Goal: Task Accomplishment & Management: Complete application form

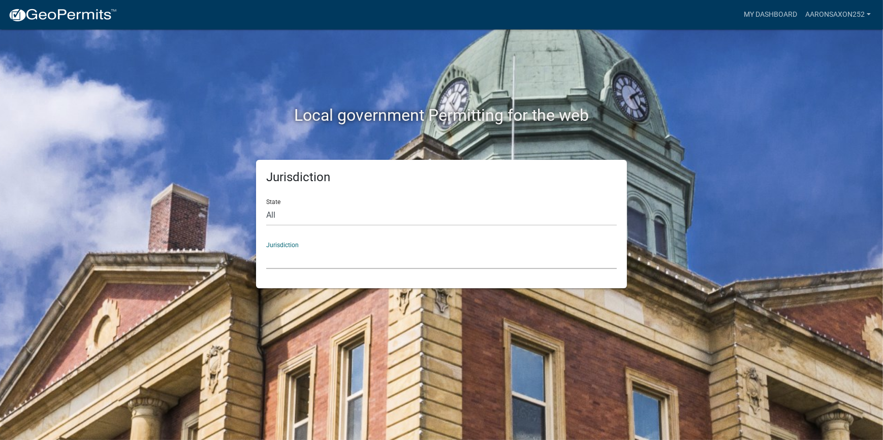
click at [315, 259] on select "[GEOGRAPHIC_DATA], [US_STATE] [GEOGRAPHIC_DATA], [US_STATE][PERSON_NAME][GEOGRA…" at bounding box center [441, 258] width 350 height 21
click at [306, 260] on select "[GEOGRAPHIC_DATA], [US_STATE] [GEOGRAPHIC_DATA], [US_STATE][PERSON_NAME][GEOGRA…" at bounding box center [441, 258] width 350 height 21
click at [284, 215] on select "All [US_STATE] [US_STATE] [US_STATE] [US_STATE] [US_STATE] [US_STATE] [US_STATE…" at bounding box center [441, 215] width 350 height 21
select select "[US_STATE]"
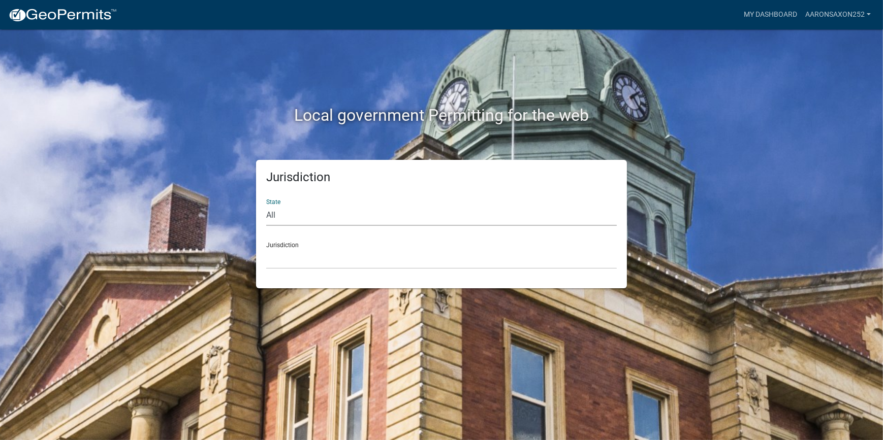
click at [266, 205] on select "All [US_STATE] [US_STATE] [US_STATE] [US_STATE] [US_STATE] [US_STATE] [US_STATE…" at bounding box center [441, 215] width 350 height 21
click at [293, 253] on select "[GEOGRAPHIC_DATA], [US_STATE] [GEOGRAPHIC_DATA], [US_STATE]" at bounding box center [441, 258] width 350 height 21
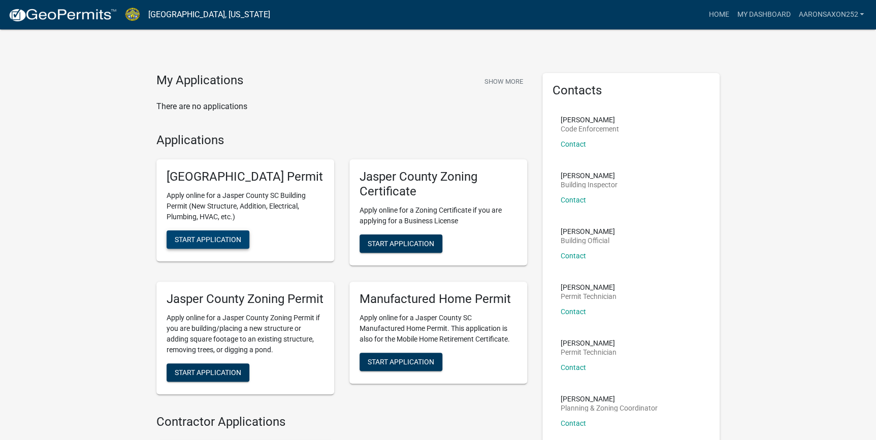
click at [203, 244] on span "Start Application" at bounding box center [208, 240] width 67 height 8
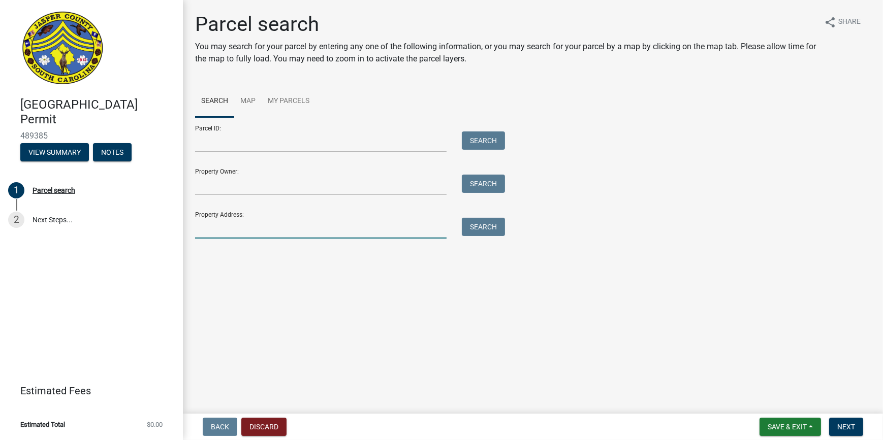
click at [226, 227] on input "Property Address:" at bounding box center [320, 228] width 251 height 21
type input "[STREET_ADDRESS]"
click at [481, 231] on button "Search" at bounding box center [483, 227] width 43 height 18
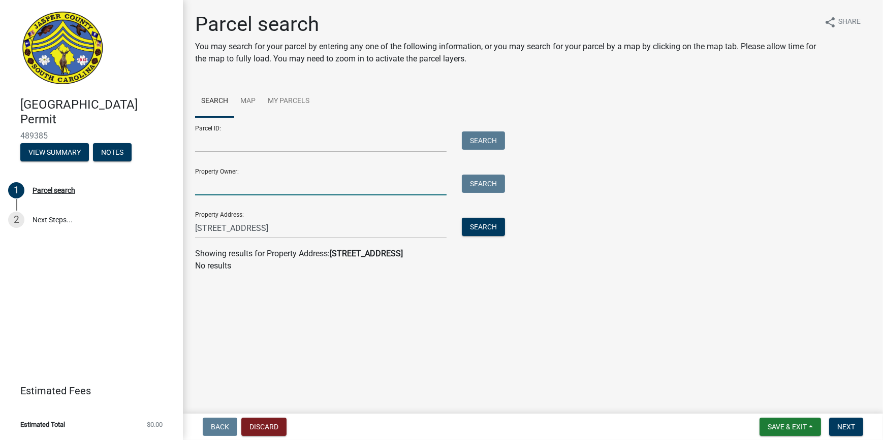
click at [218, 186] on input "Property Owner:" at bounding box center [320, 185] width 251 height 21
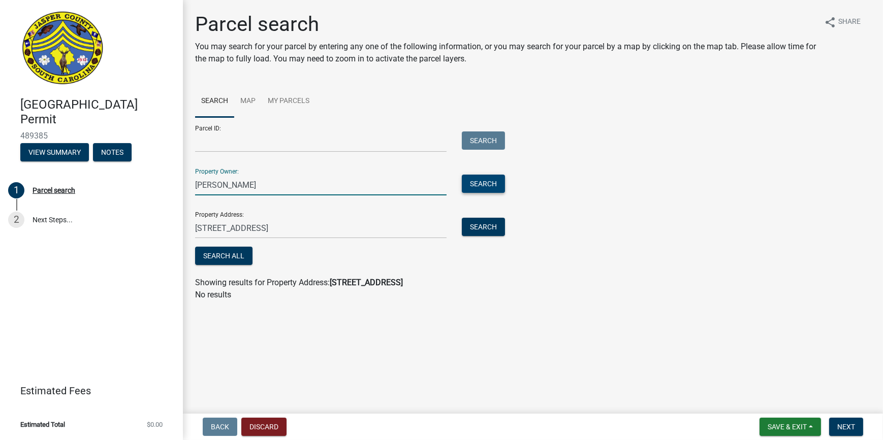
type input "[PERSON_NAME]"
click at [497, 187] on button "Search" at bounding box center [483, 184] width 43 height 18
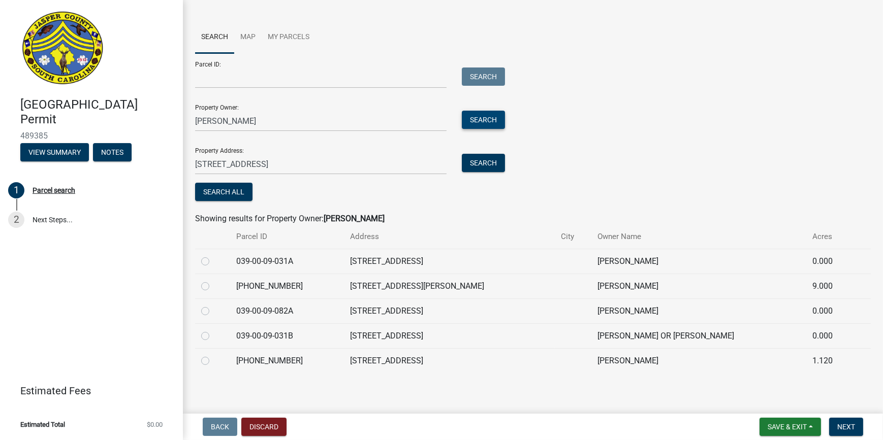
scroll to position [66, 0]
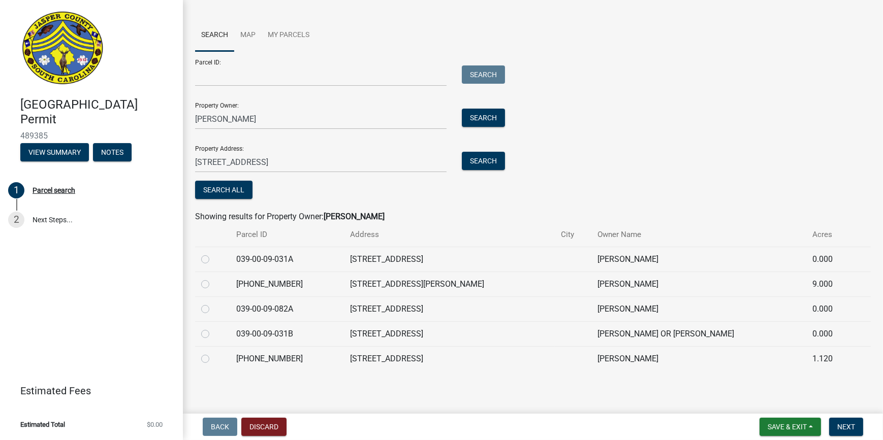
click at [198, 284] on td at bounding box center [212, 284] width 35 height 25
click at [209, 283] on div at bounding box center [212, 284] width 23 height 12
click at [213, 278] on label at bounding box center [213, 278] width 0 height 0
click at [213, 283] on input "radio" at bounding box center [216, 281] width 7 height 7
radio input "true"
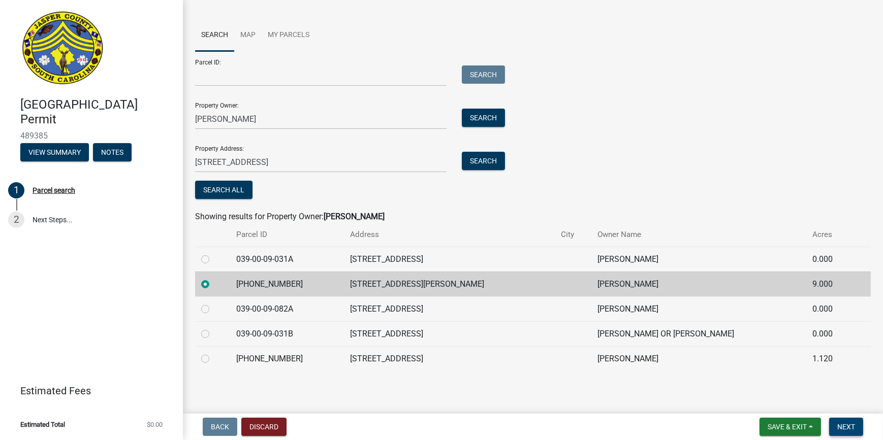
click at [855, 427] on button "Next" at bounding box center [846, 427] width 34 height 18
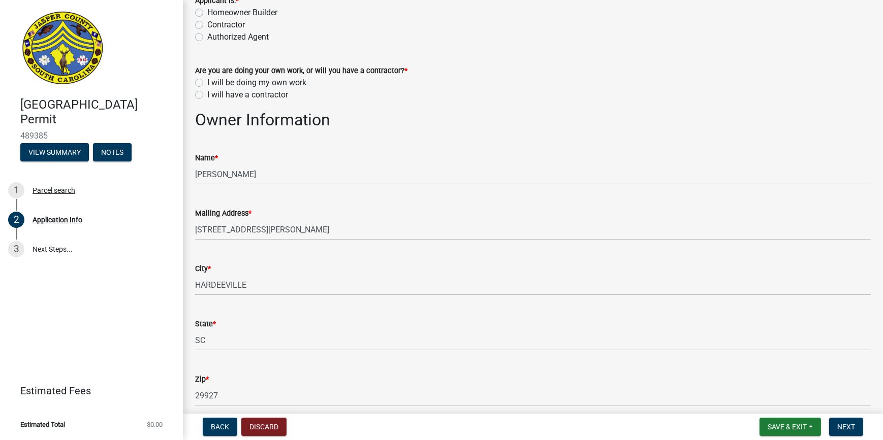
scroll to position [46, 0]
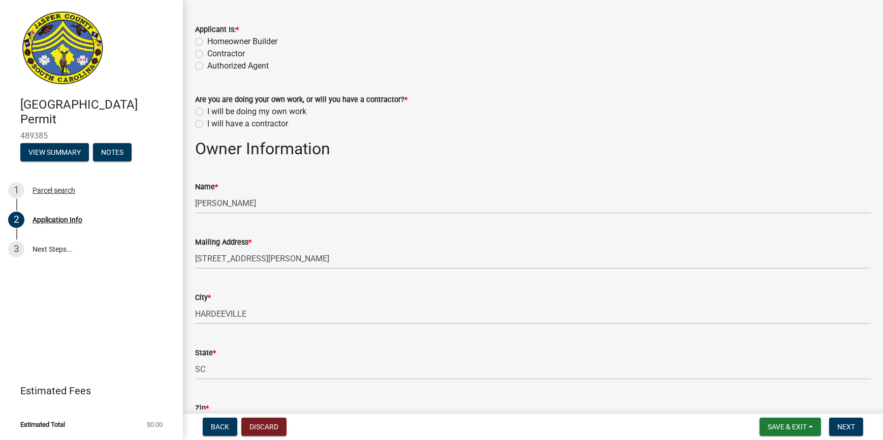
click at [207, 37] on label "Homeowner Builder" at bounding box center [242, 42] width 70 height 12
click at [207, 37] on input "Homeowner Builder" at bounding box center [210, 39] width 7 height 7
radio input "true"
click at [207, 122] on label "I will have a contractor" at bounding box center [247, 124] width 81 height 12
click at [207, 122] on input "I will have a contractor" at bounding box center [210, 121] width 7 height 7
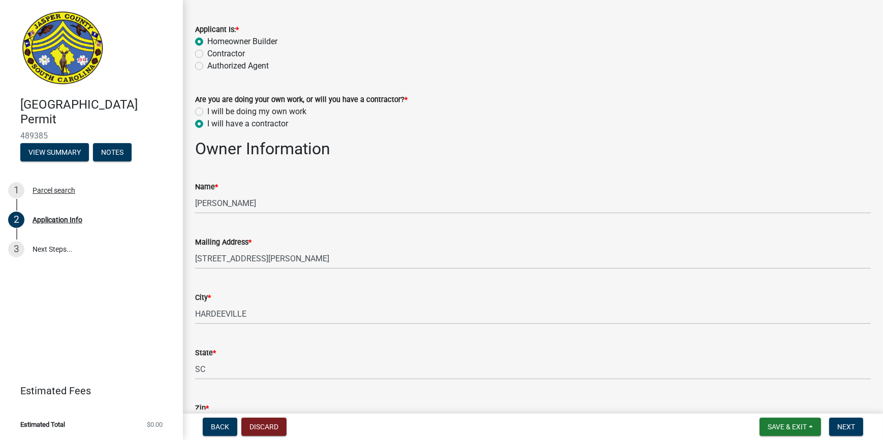
radio input "true"
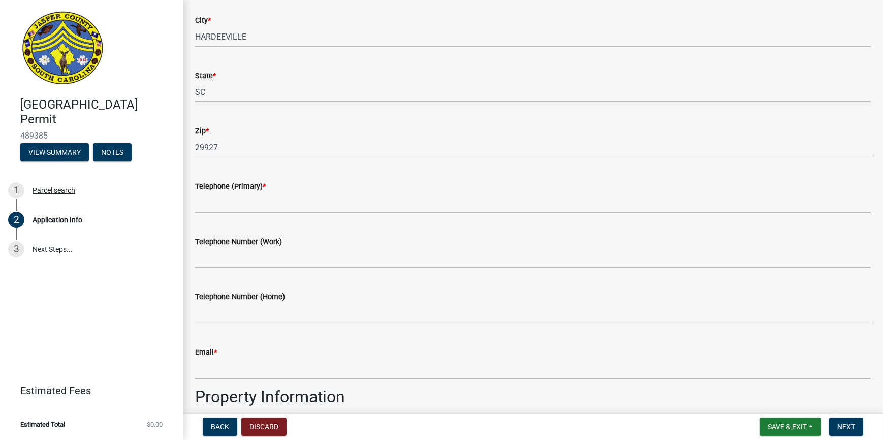
scroll to position [277, 0]
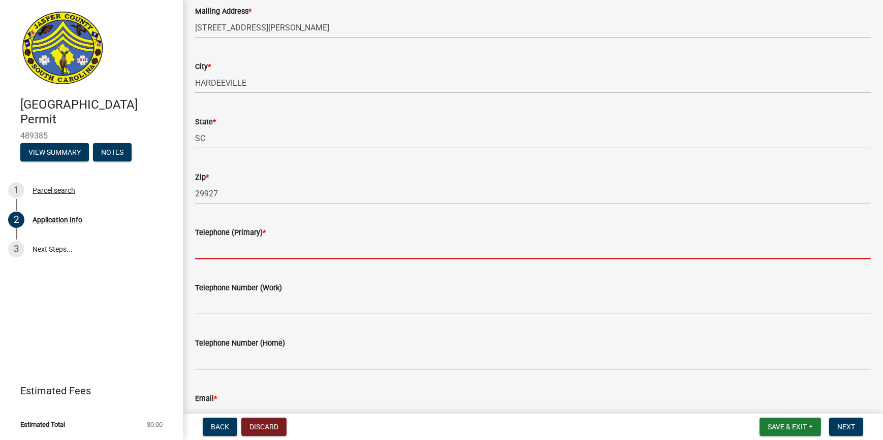
click at [290, 251] on input "Telephone (Primary) *" at bounding box center [533, 249] width 676 height 21
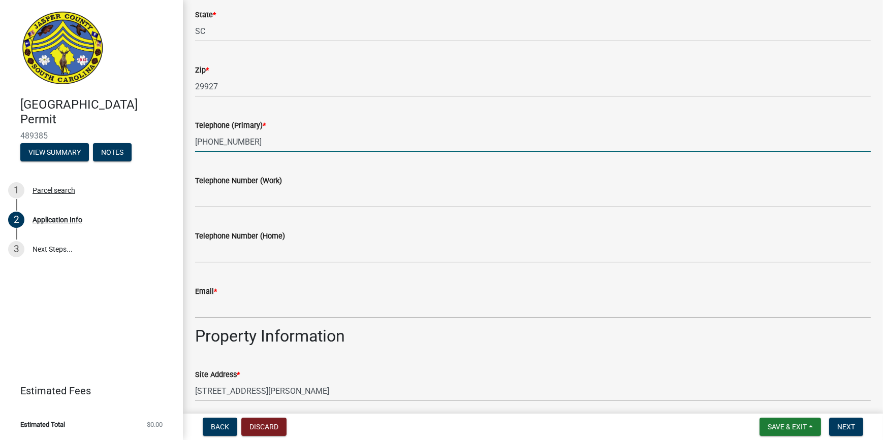
scroll to position [415, 0]
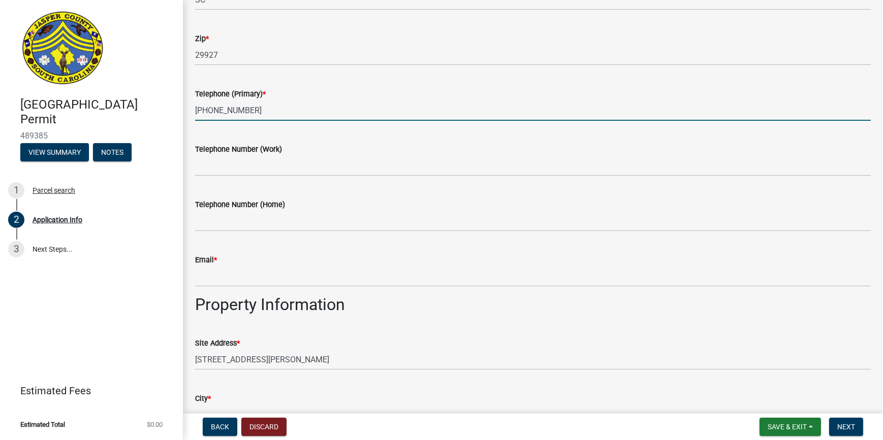
type input "[PHONE_NUMBER]"
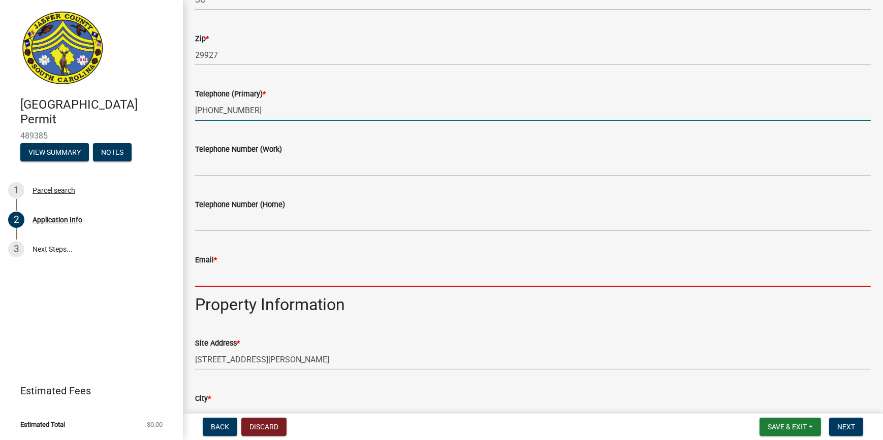
click at [247, 276] on input "Email *" at bounding box center [533, 276] width 676 height 21
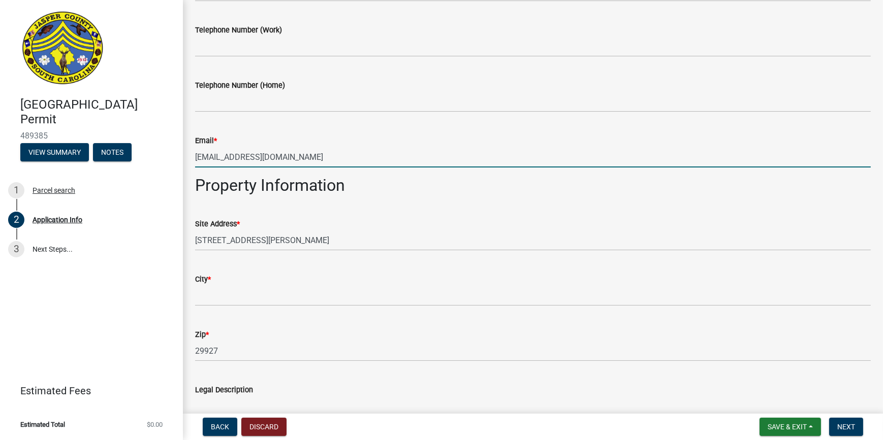
scroll to position [554, 0]
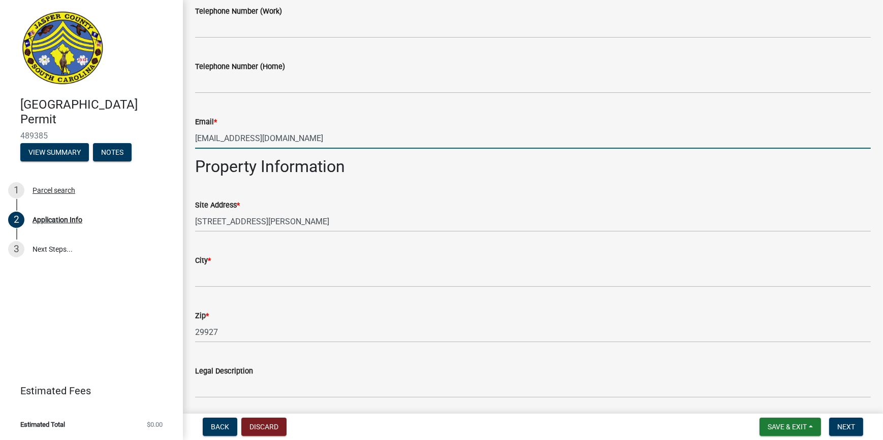
type input "[EMAIL_ADDRESS][DOMAIN_NAME]"
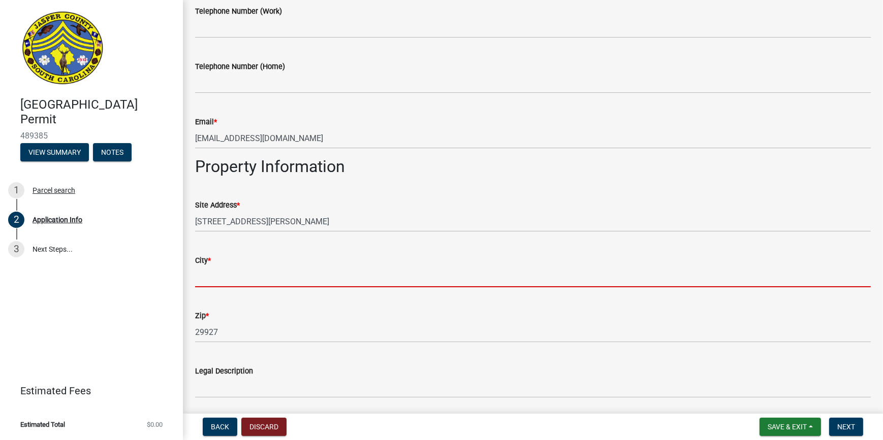
click at [295, 280] on input "City *" at bounding box center [533, 277] width 676 height 21
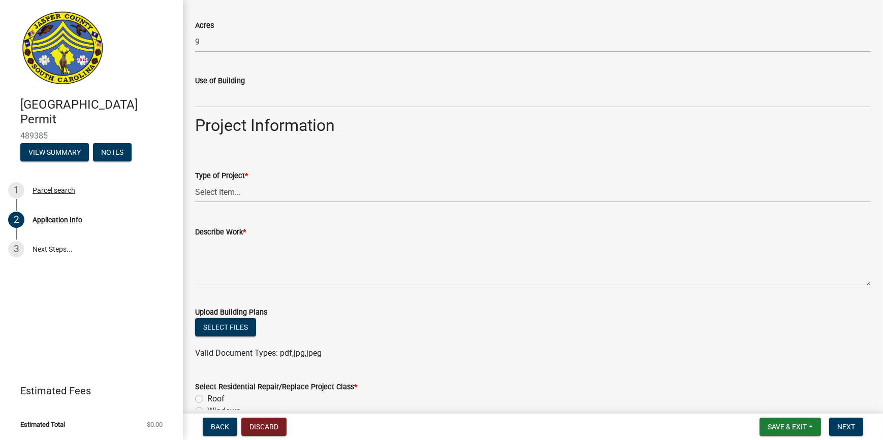
scroll to position [1062, 0]
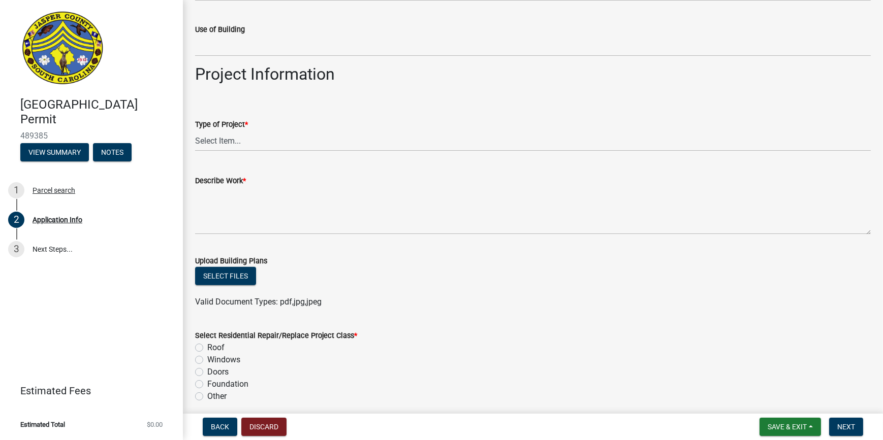
type input "[GEOGRAPHIC_DATA]"
click at [255, 136] on select "Select Item... Construction Trailer/Shipping Container Residential Demolition C…" at bounding box center [533, 141] width 676 height 21
click at [195, 131] on select "Select Item... Construction Trailer/Shipping Container Residential Demolition C…" at bounding box center [533, 141] width 676 height 21
select select "83a29df9-b3ca-487b-b3ec-56d88b03b1fe"
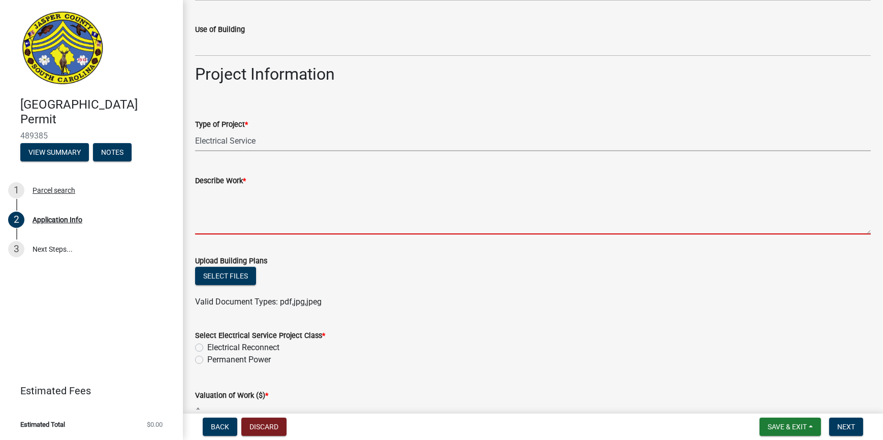
click at [257, 222] on textarea "Describe Work *" at bounding box center [533, 211] width 676 height 48
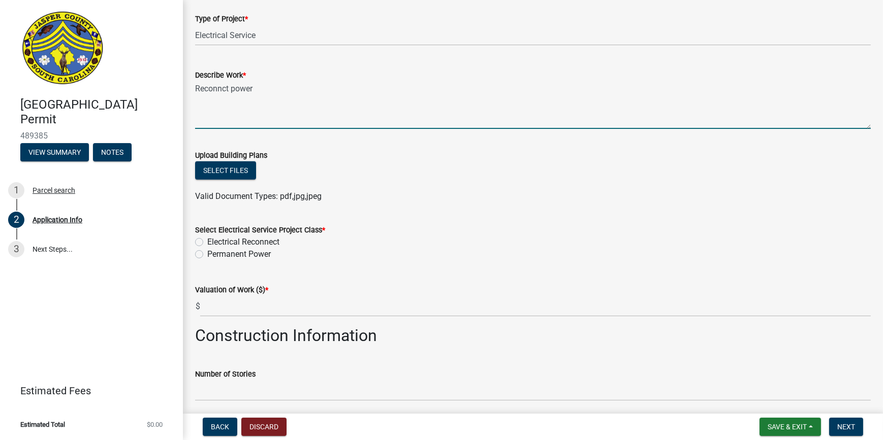
scroll to position [1200, 0]
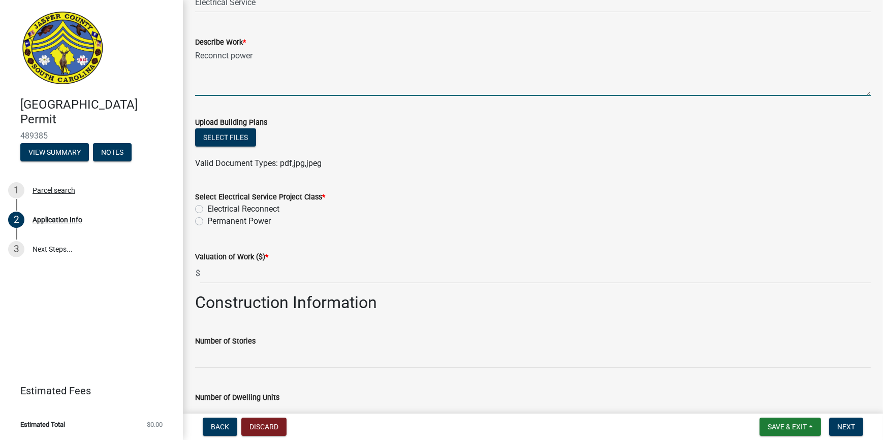
type textarea "Reconnct power"
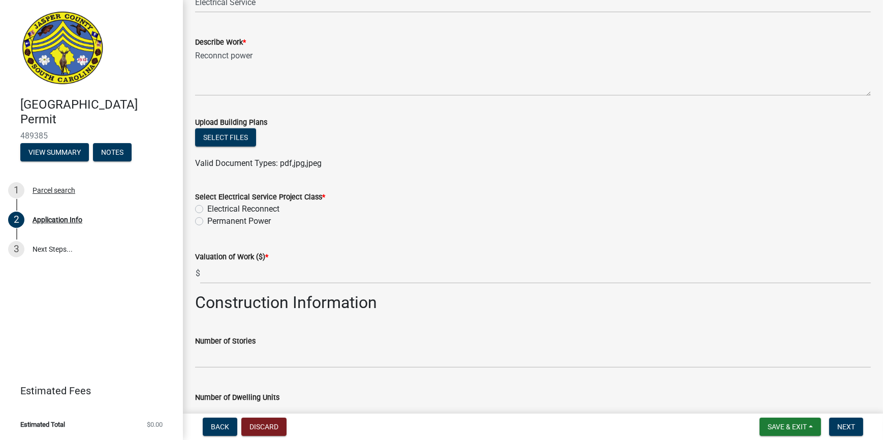
click at [207, 211] on label "Electrical Reconnect" at bounding box center [243, 209] width 72 height 12
click at [207, 210] on input "Electrical Reconnect" at bounding box center [210, 206] width 7 height 7
radio input "true"
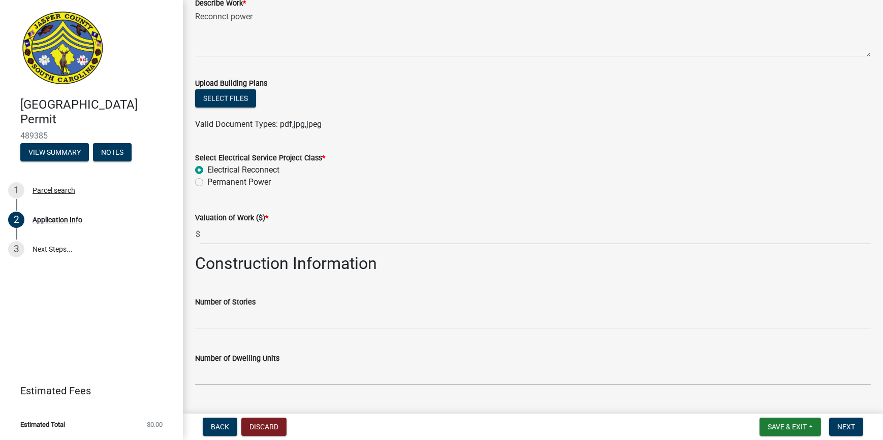
scroll to position [1293, 0]
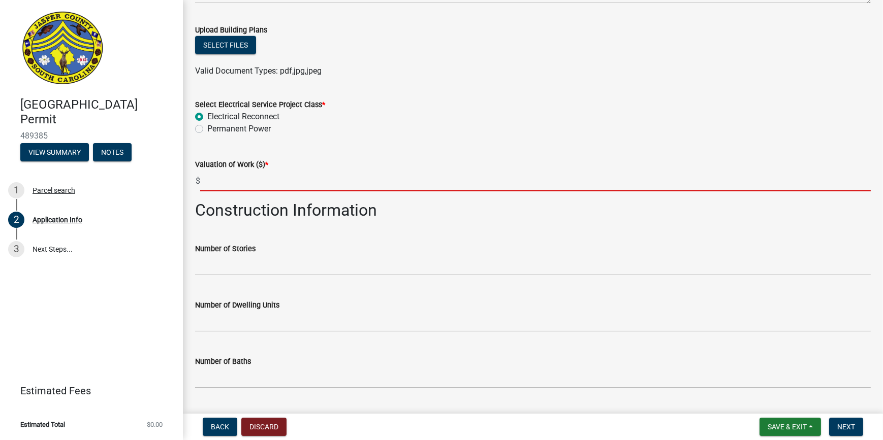
click at [263, 183] on input "text" at bounding box center [535, 181] width 670 height 21
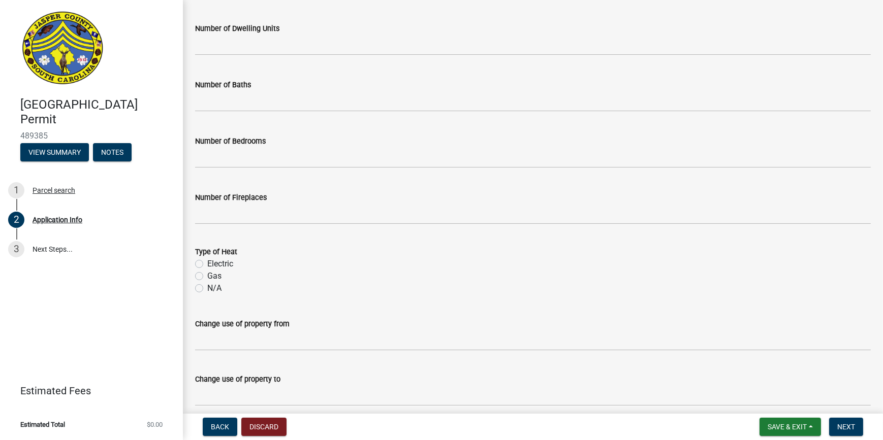
scroll to position [1613, 0]
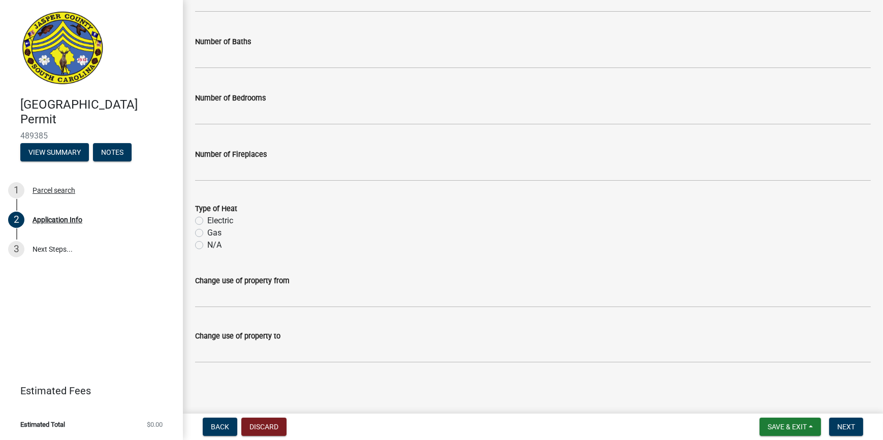
type input "0"
click at [207, 243] on label "N/A" at bounding box center [214, 245] width 14 height 12
click at [207, 243] on input "N/A" at bounding box center [210, 242] width 7 height 7
radio input "true"
click at [850, 423] on span "Next" at bounding box center [846, 427] width 18 height 8
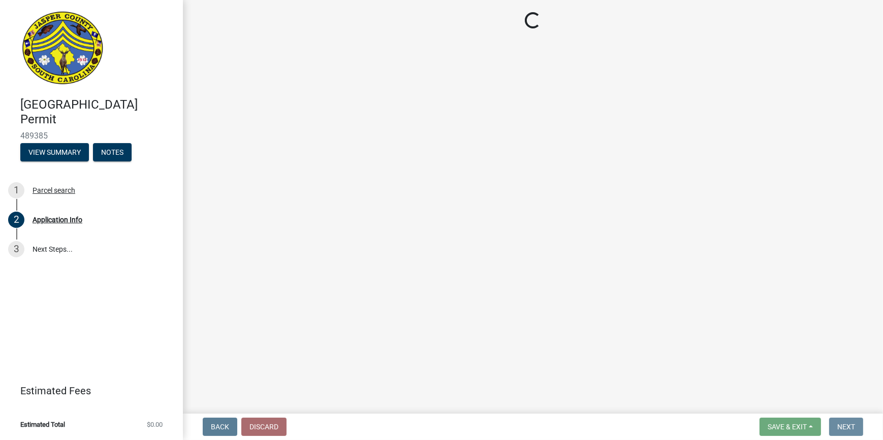
scroll to position [0, 0]
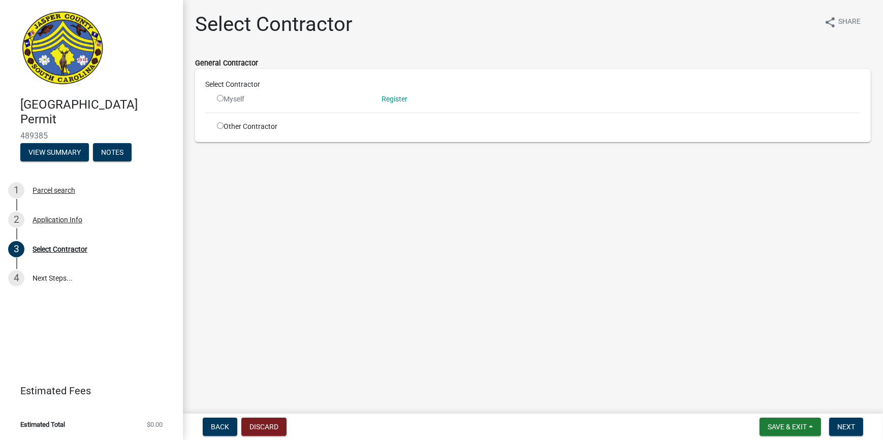
click at [219, 126] on input "radio" at bounding box center [220, 125] width 7 height 7
radio input "true"
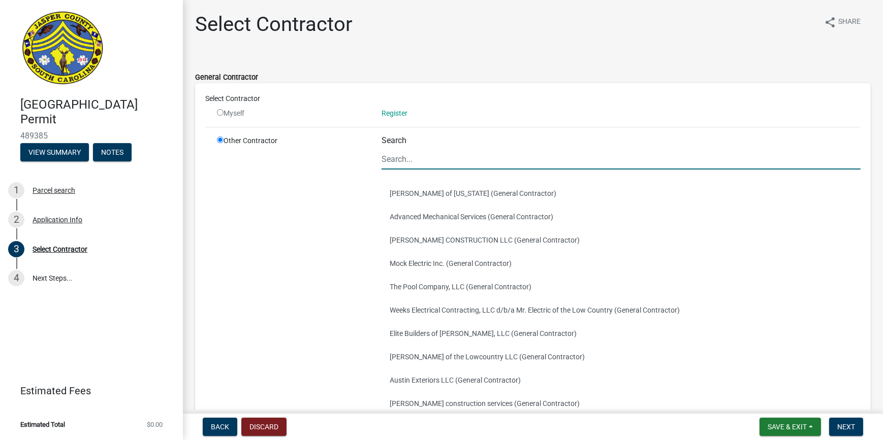
click at [423, 155] on input "Search" at bounding box center [620, 159] width 479 height 21
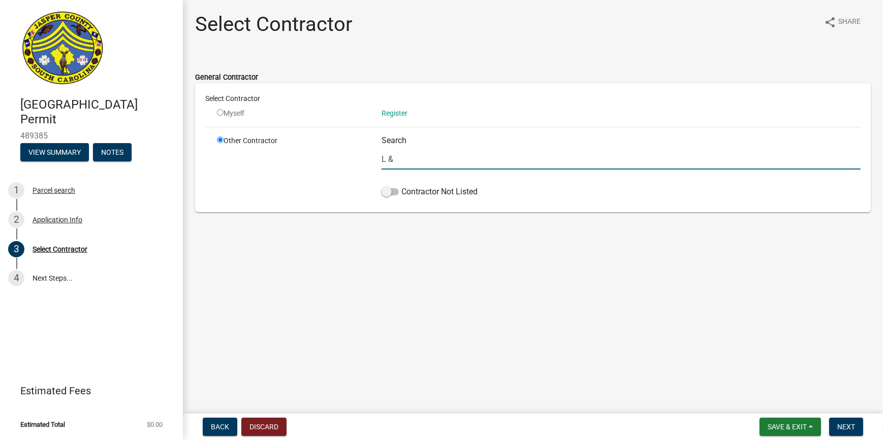
click at [410, 156] on input "L &" at bounding box center [620, 159] width 479 height 21
type input "L"
type input "C"
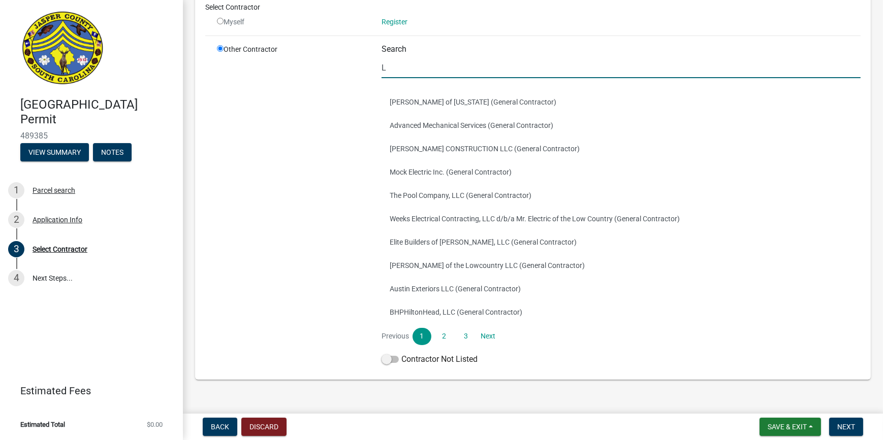
scroll to position [92, 0]
click at [396, 360] on span at bounding box center [389, 359] width 17 height 7
click at [401, 353] on input "Contractor Not Listed" at bounding box center [401, 353] width 0 height 0
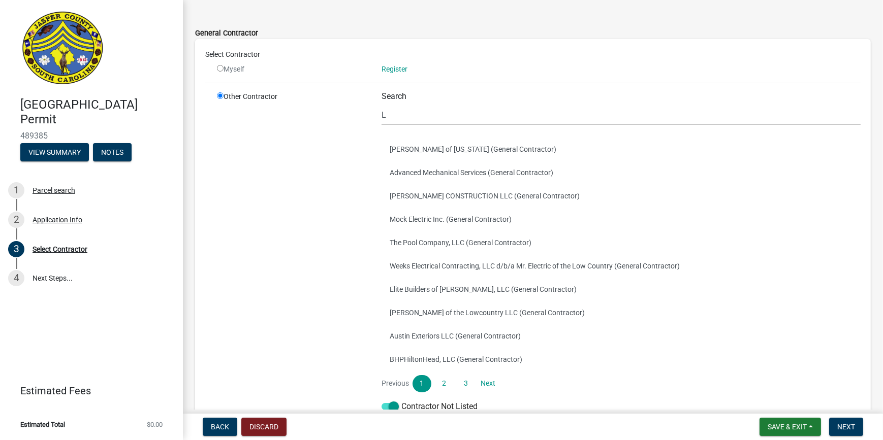
scroll to position [0, 0]
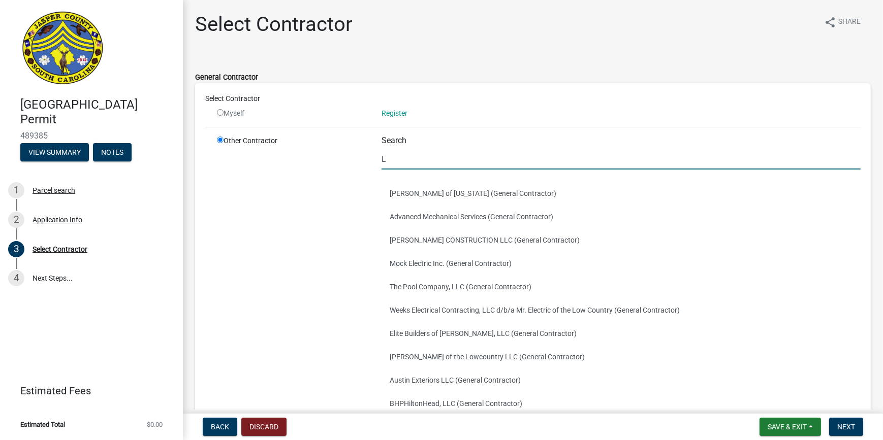
click at [396, 151] on input "L" at bounding box center [620, 159] width 479 height 21
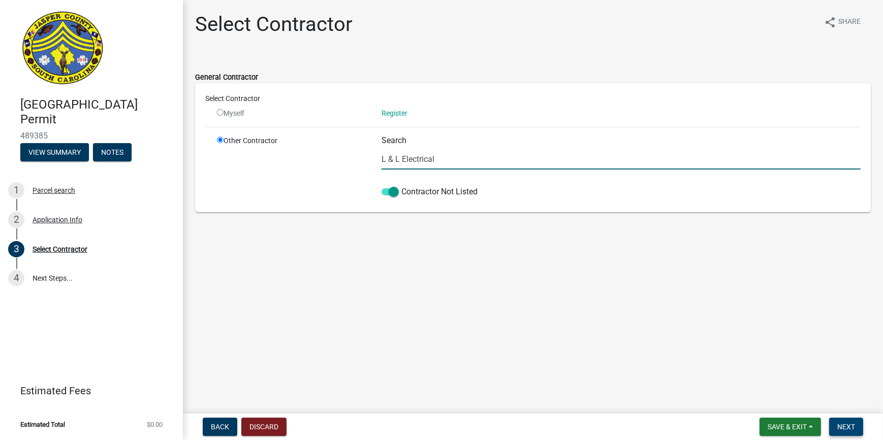
type input "L & L Electrical"
click at [857, 430] on button "Next" at bounding box center [846, 427] width 34 height 18
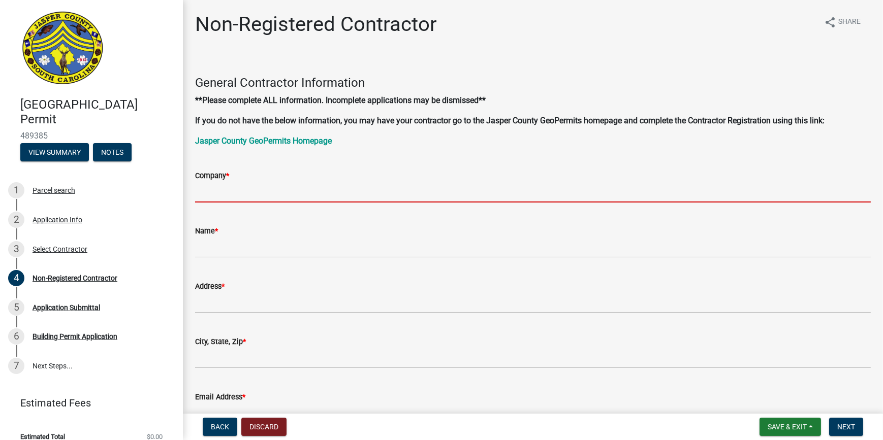
click at [265, 194] on input "Company *" at bounding box center [533, 192] width 676 height 21
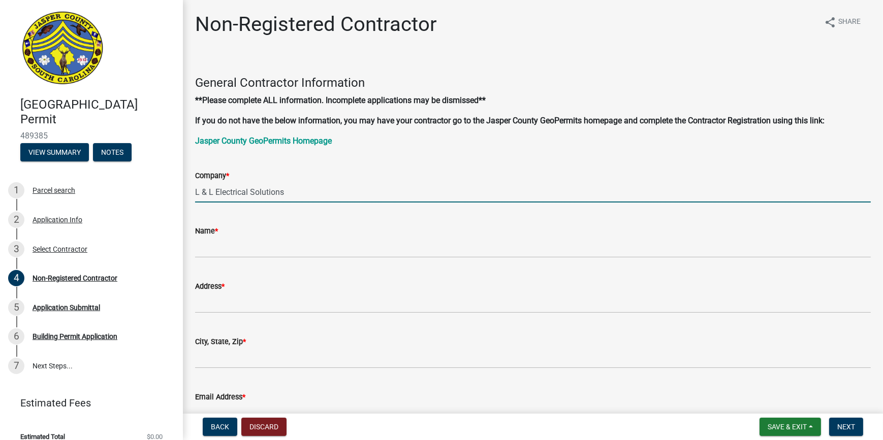
type input "L & L Electrical Solutions"
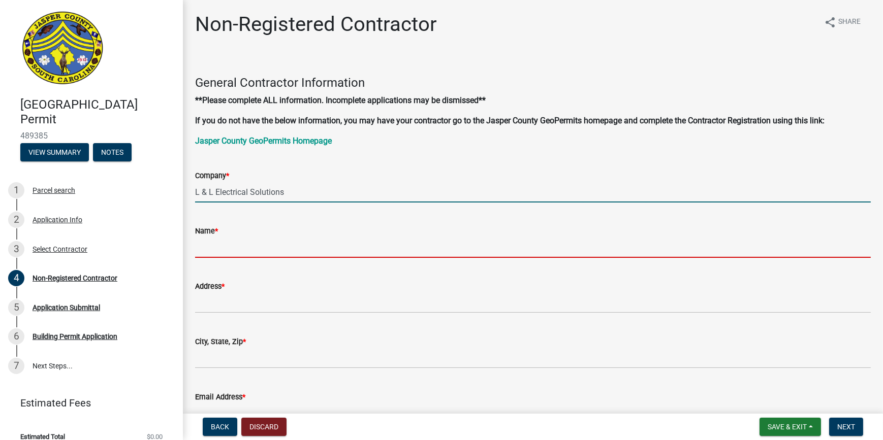
click at [244, 252] on input "Name *" at bounding box center [533, 247] width 676 height 21
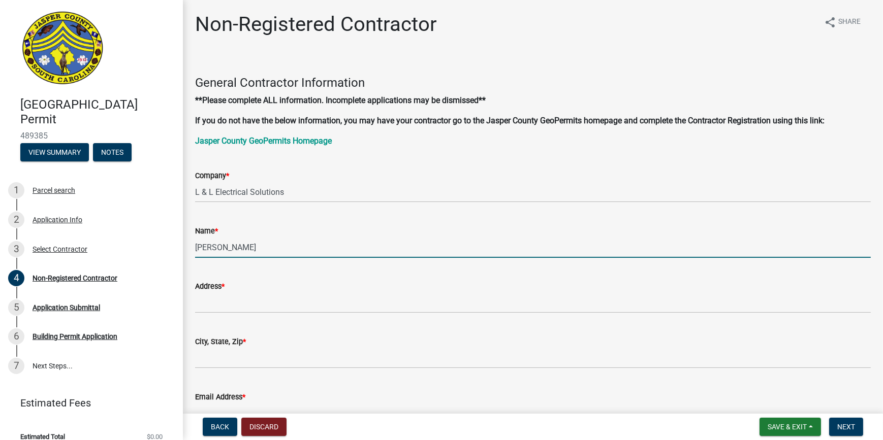
type input "[PERSON_NAME]"
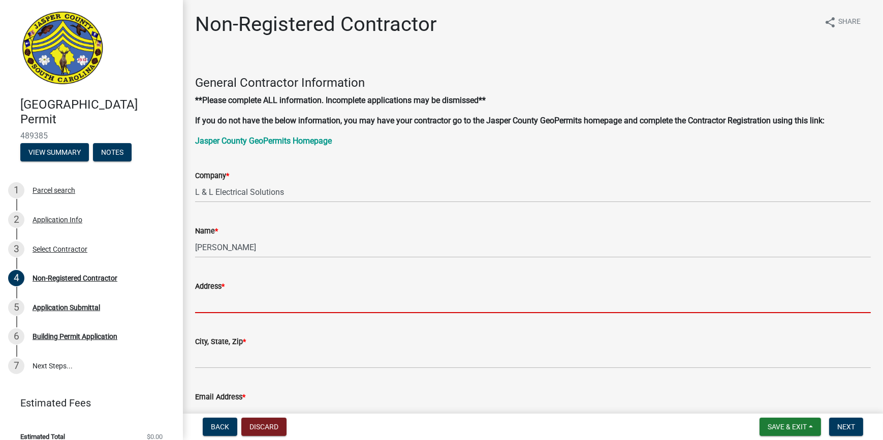
click at [254, 305] on input "Address *" at bounding box center [533, 303] width 676 height 21
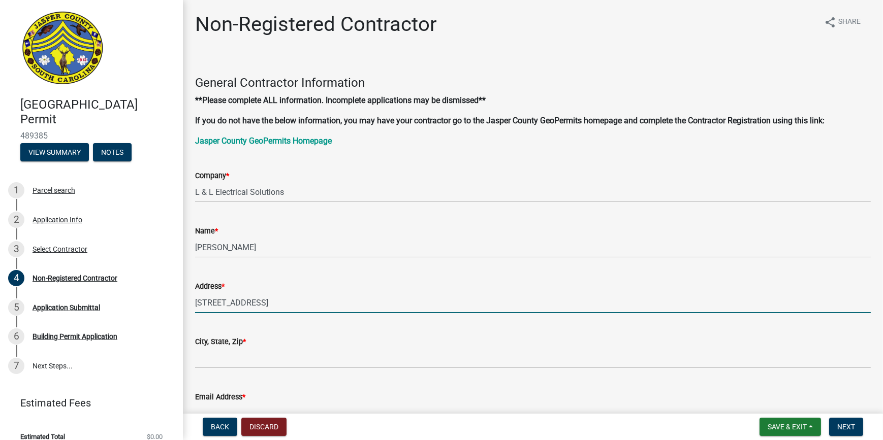
type input "[STREET_ADDRESS]"
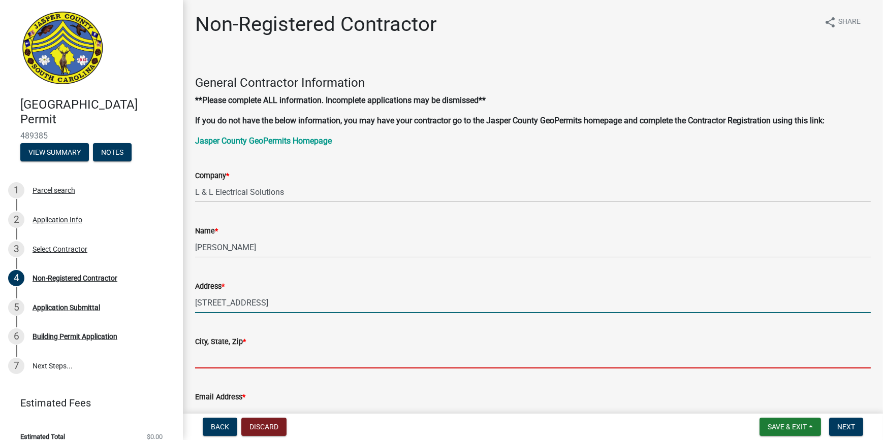
click at [300, 361] on input "City, State, Zip *" at bounding box center [533, 358] width 676 height 21
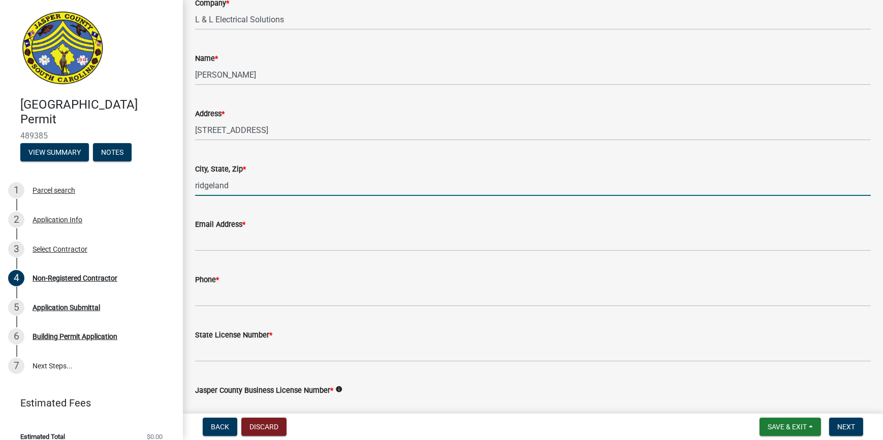
scroll to position [231, 0]
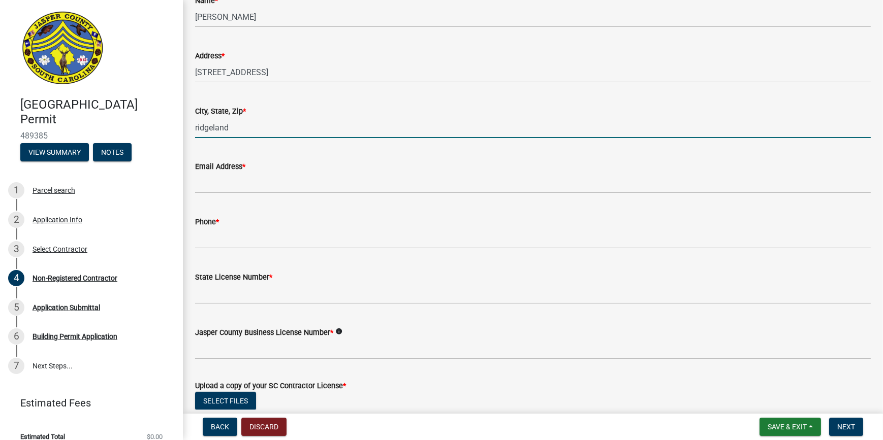
click at [267, 126] on input "ridgeland" at bounding box center [533, 127] width 676 height 21
type input "ridgeland sc 29936"
click at [319, 115] on div "City, State, Zip *" at bounding box center [533, 111] width 676 height 12
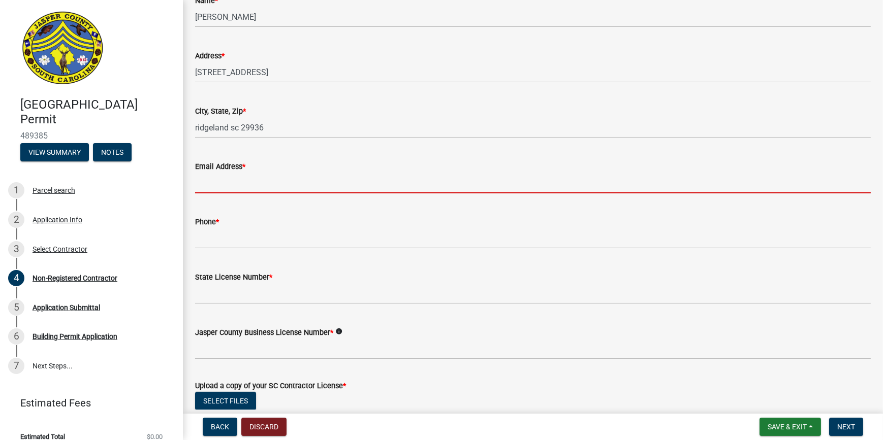
click at [255, 183] on input "Email Address *" at bounding box center [533, 183] width 676 height 21
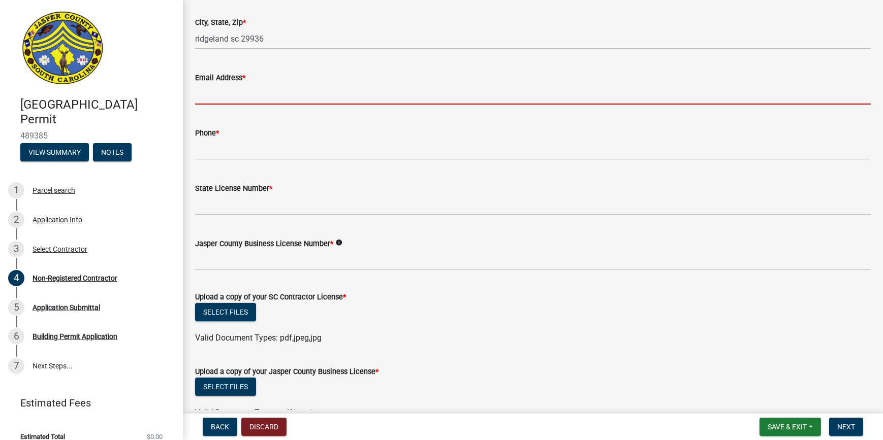
scroll to position [323, 0]
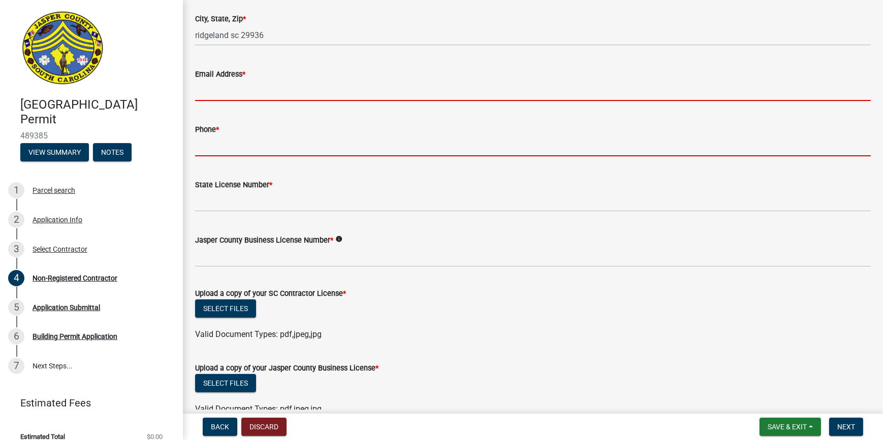
click at [283, 143] on form "Phone *" at bounding box center [533, 139] width 676 height 33
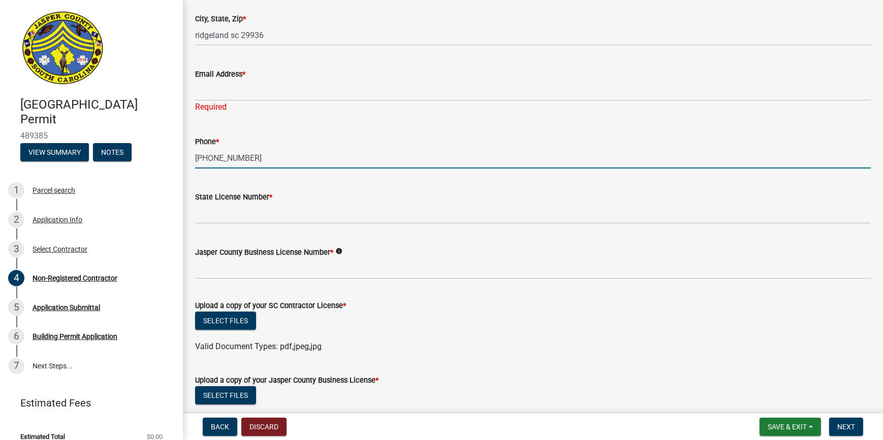
type input "[PHONE_NUMBER]"
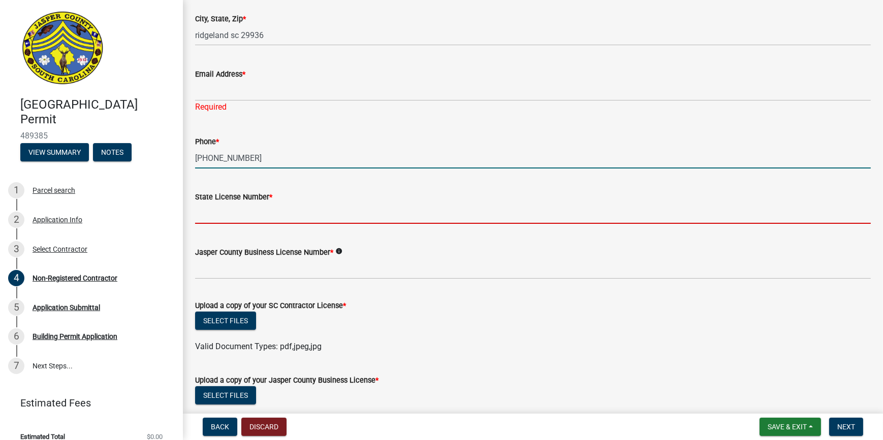
click at [286, 215] on input "State License Number *" at bounding box center [533, 213] width 676 height 21
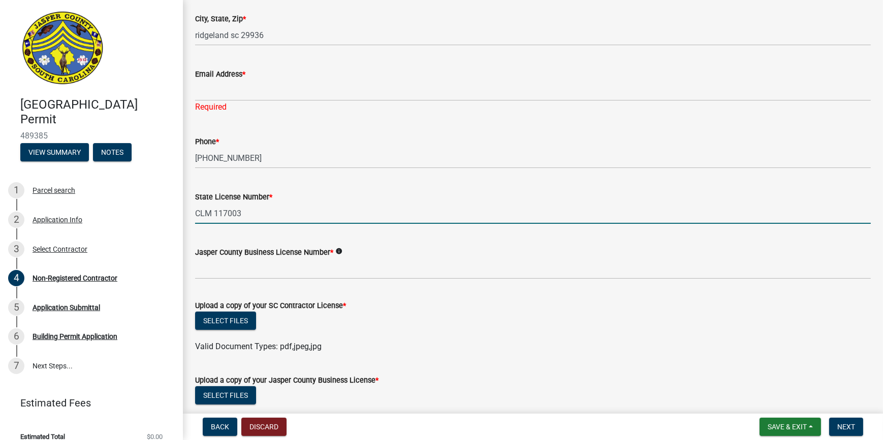
type input "CLM 117003"
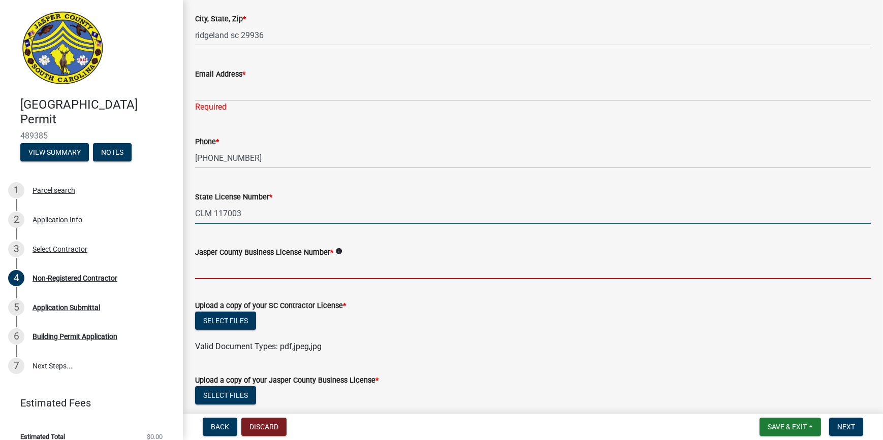
click at [239, 274] on input "Jasper County Business License Number *" at bounding box center [533, 269] width 676 height 21
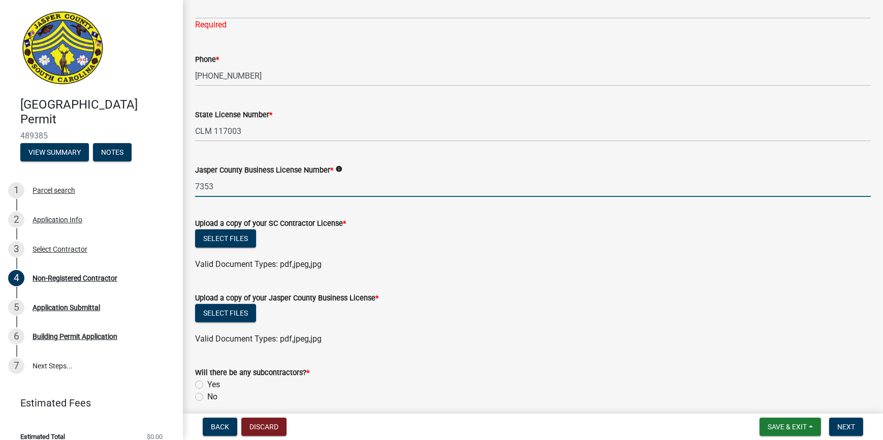
scroll to position [415, 0]
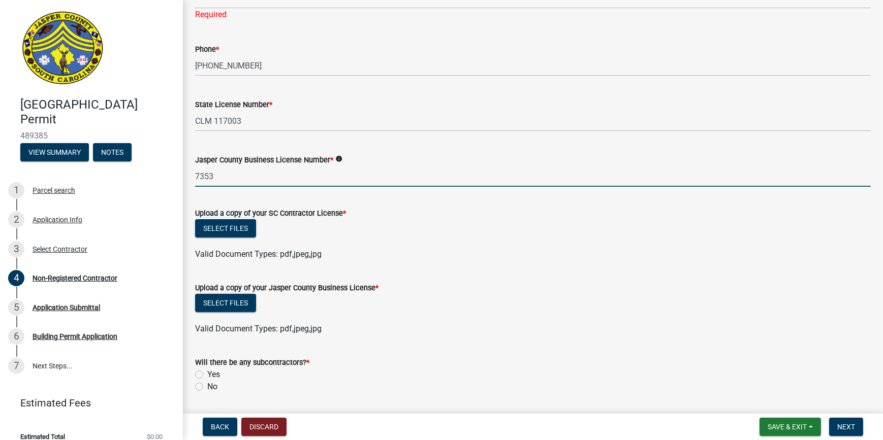
type input "7353"
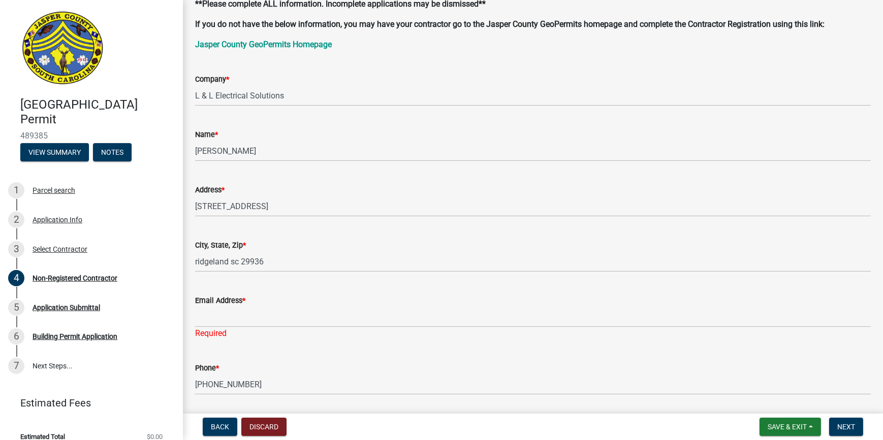
scroll to position [184, 0]
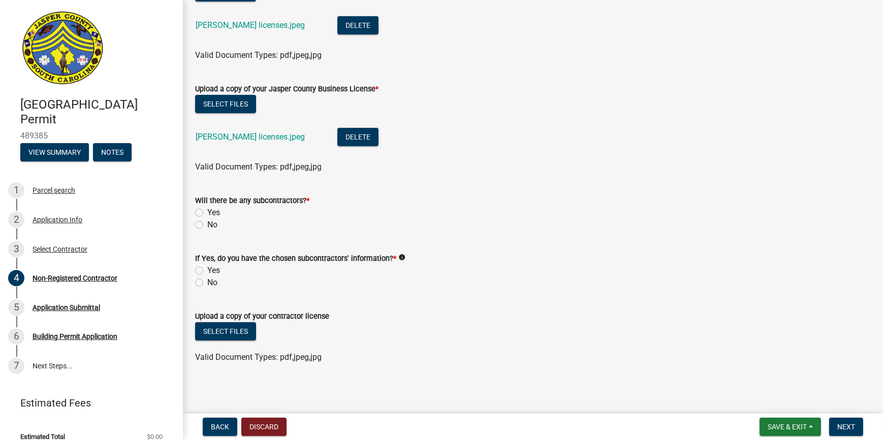
scroll to position [641, 0]
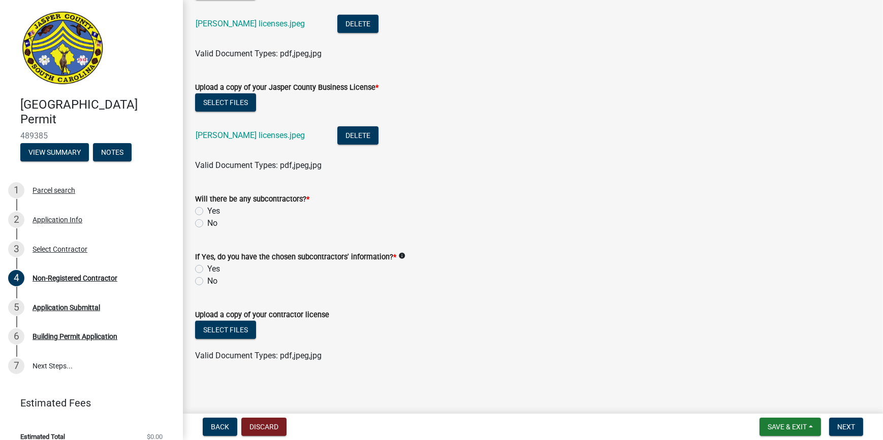
click at [207, 219] on label "No" at bounding box center [212, 223] width 10 height 12
click at [207, 219] on input "No" at bounding box center [210, 220] width 7 height 7
radio input "true"
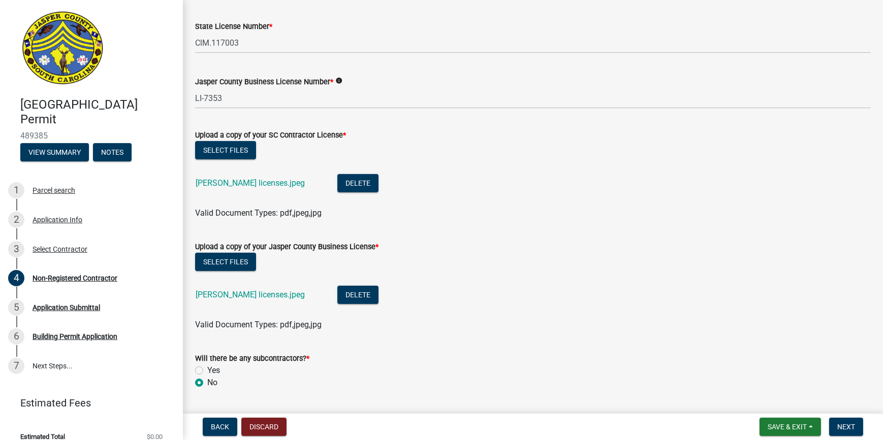
scroll to position [584, 0]
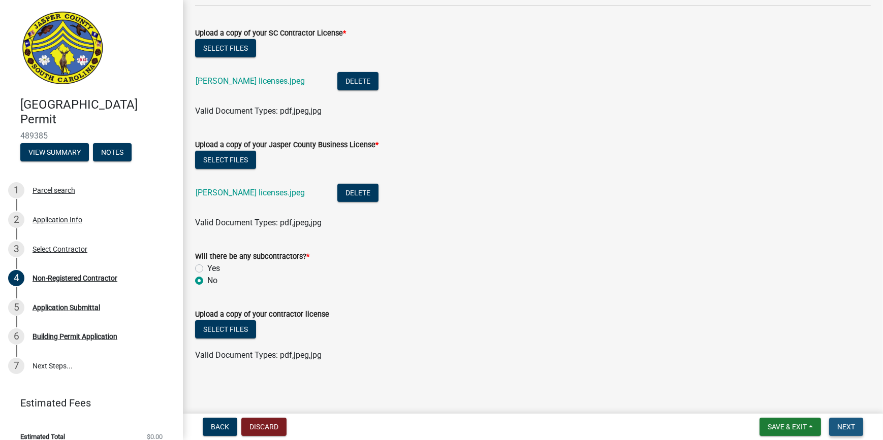
click at [852, 427] on span "Next" at bounding box center [846, 427] width 18 height 8
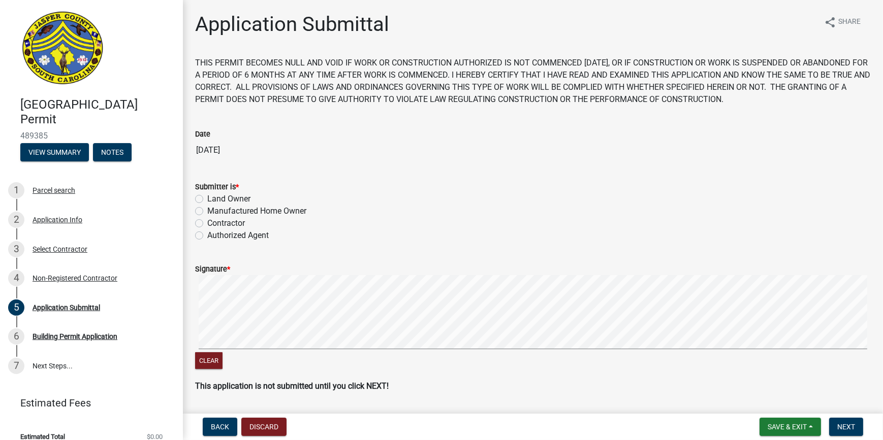
click at [882, 303] on html "Internet Explorer does NOT work with GeoPermits. Get a new browser for more sec…" at bounding box center [441, 220] width 883 height 440
click at [207, 198] on label "Land Owner" at bounding box center [228, 199] width 43 height 12
click at [207, 198] on input "Land Owner" at bounding box center [210, 196] width 7 height 7
radio input "true"
click at [207, 236] on label "Authorized Agent" at bounding box center [237, 236] width 61 height 12
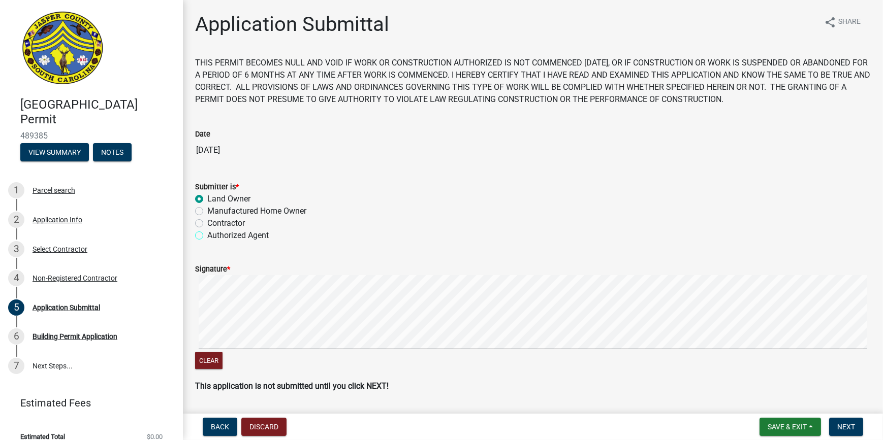
click at [207, 236] on input "Authorized Agent" at bounding box center [210, 233] width 7 height 7
radio input "true"
click at [848, 428] on span "Next" at bounding box center [846, 427] width 18 height 8
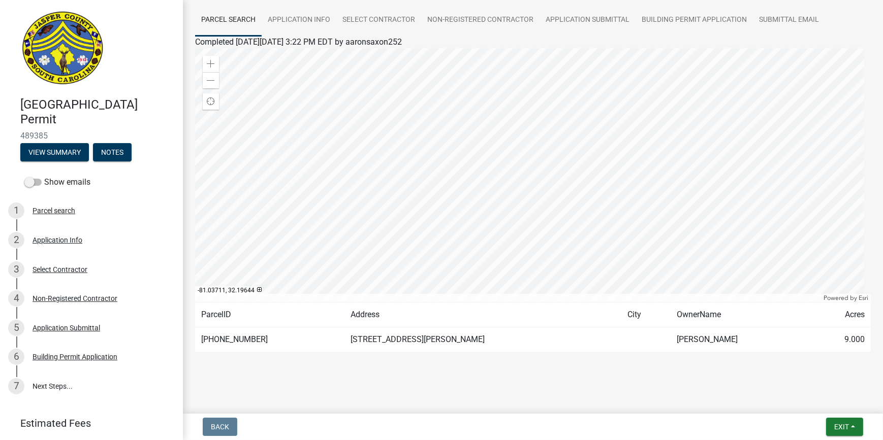
scroll to position [75, 0]
click at [616, 197] on div at bounding box center [533, 174] width 676 height 254
click at [538, 213] on div at bounding box center [533, 174] width 676 height 254
